Goal: Task Accomplishment & Management: Use online tool/utility

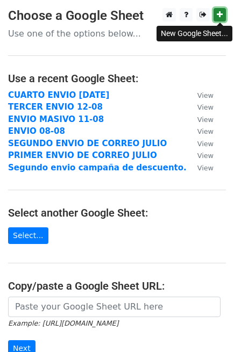
click at [220, 16] on icon at bounding box center [219, 15] width 6 height 8
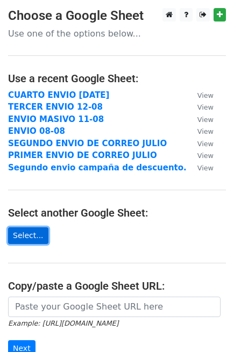
click at [30, 232] on link "Select..." at bounding box center [28, 235] width 40 height 17
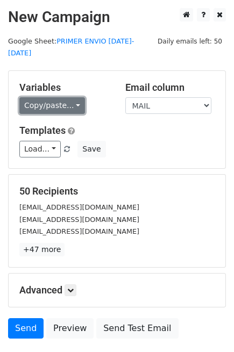
click at [57, 97] on link "Copy/paste..." at bounding box center [51, 105] width 65 height 17
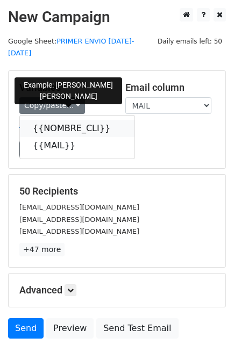
click at [63, 120] on link "{{NOMBRE_CLI}}" at bounding box center [77, 128] width 114 height 17
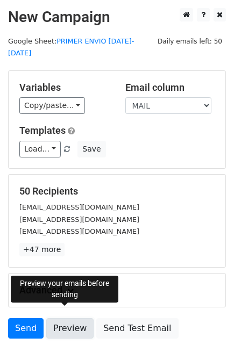
click at [59, 318] on link "Preview" at bounding box center [69, 328] width 47 height 20
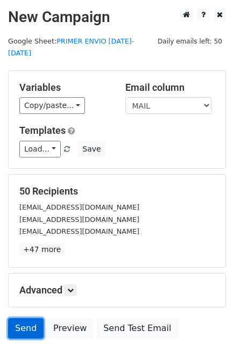
click at [18, 318] on link "Send" at bounding box center [25, 328] width 35 height 20
